Goal: Task Accomplishment & Management: Manage account settings

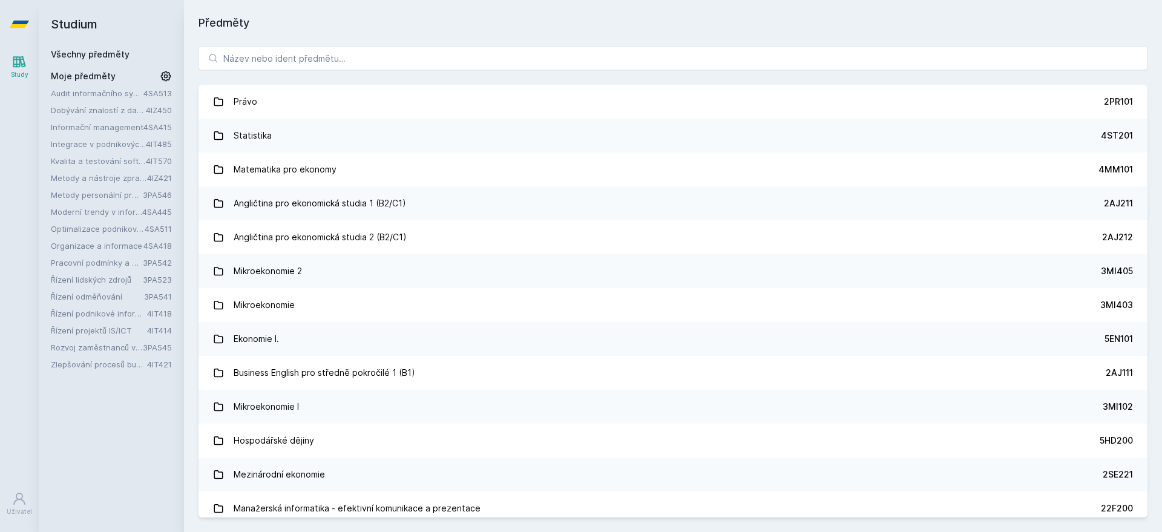
click at [92, 142] on link "Integrace v podnikových informačních systémech" at bounding box center [98, 144] width 95 height 12
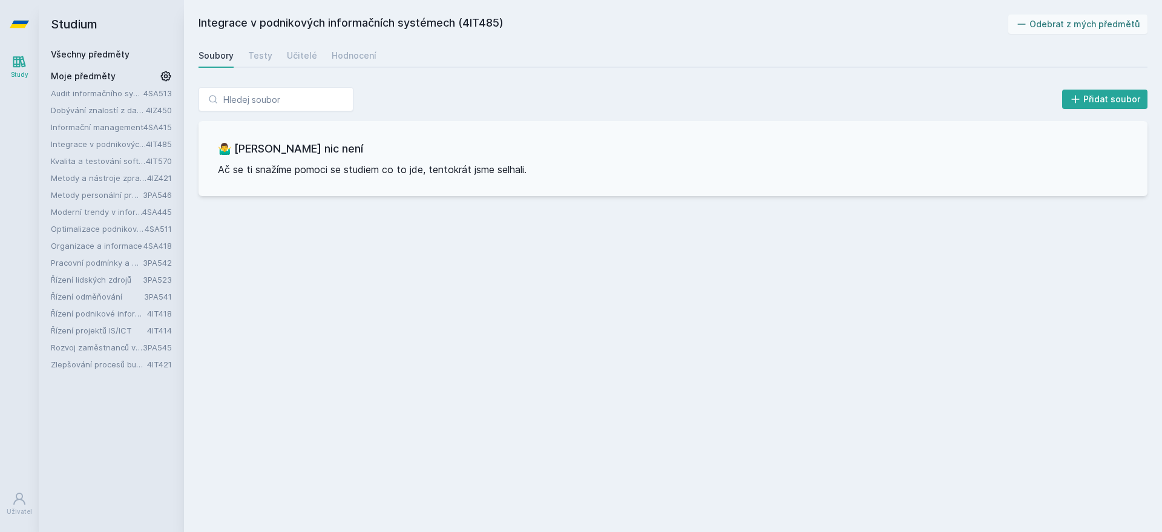
click at [92, 142] on link "Integrace v podnikových informačních systémech" at bounding box center [98, 144] width 95 height 12
click at [263, 50] on div "Testy" at bounding box center [260, 56] width 24 height 12
click at [289, 50] on div "Učitelé" at bounding box center [302, 56] width 30 height 12
click at [335, 50] on div "Hodnocení" at bounding box center [354, 56] width 45 height 12
click at [224, 55] on div "Soubory" at bounding box center [216, 56] width 35 height 12
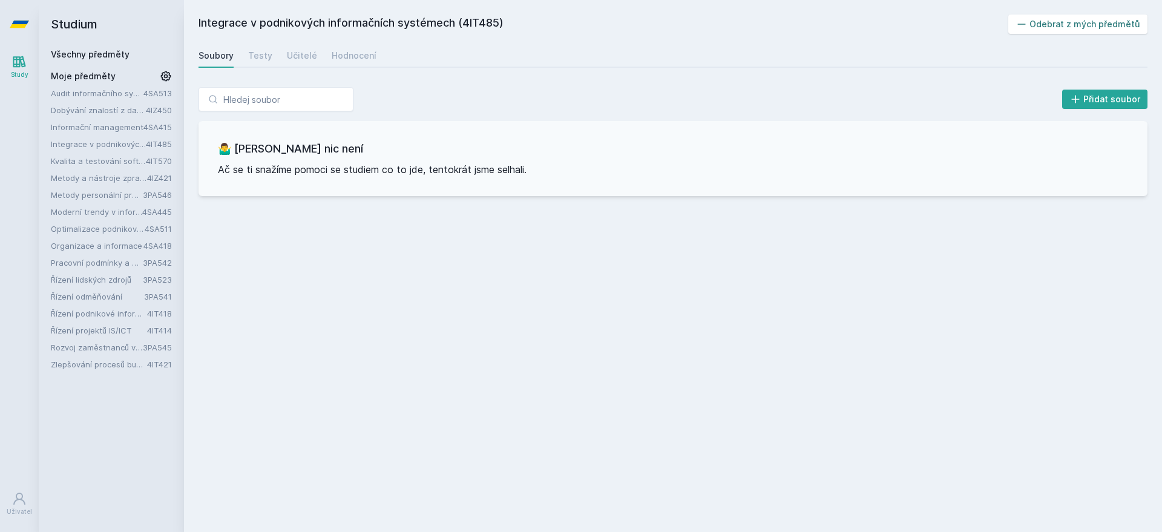
click at [1089, 25] on button "Odebrat z mých předmětů" at bounding box center [1078, 24] width 140 height 19
